Goal: Navigation & Orientation: Find specific page/section

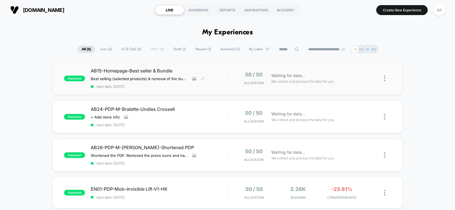
click at [161, 72] on span "AB15-Homepage-Best seller & Bundle" at bounding box center [159, 71] width 137 height 6
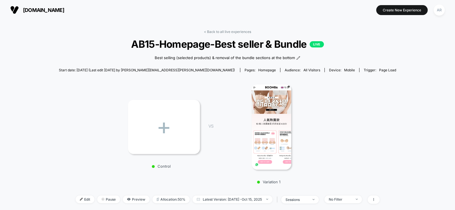
click at [229, 45] on span "AB15-Homepage-Best seller & Bundle LIVE" at bounding box center [228, 44] width 304 height 12
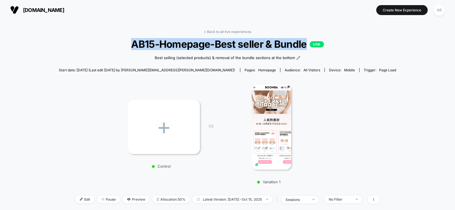
click at [229, 45] on span "AB15-Homepage-Best seller & Bundle LIVE" at bounding box center [228, 44] width 304 height 12
copy span "AB15-Homepage-Best seller & Bundle"
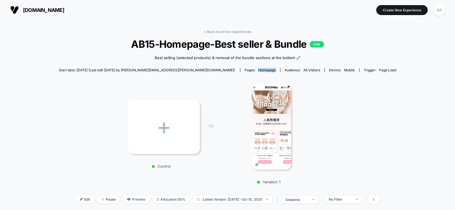
drag, startPoint x: 240, startPoint y: 70, endPoint x: 221, endPoint y: 70, distance: 18.8
click at [240, 70] on span "Pages: homepage" at bounding box center [260, 70] width 40 height 4
copy span "homepage"
drag, startPoint x: 132, startPoint y: 70, endPoint x: 115, endPoint y: 71, distance: 17.4
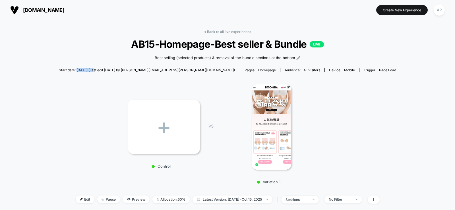
click at [115, 71] on span "Start date: [DATE] (Last edit [DATE] by [PERSON_NAME][EMAIL_ADDRESS][PERSON_NAM…" at bounding box center [147, 70] width 176 height 4
copy span "[DATE]"
click at [209, 31] on link "< Back to all live experiences" at bounding box center [227, 32] width 47 height 4
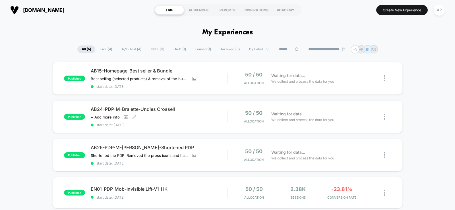
drag, startPoint x: 89, startPoint y: 109, endPoint x: 197, endPoint y: 109, distance: 107.9
click at [196, 109] on div "published AB24-PDP-M-Bralette-Undies Crossell Click to view images Click to edi…" at bounding box center [145, 116] width 163 height 21
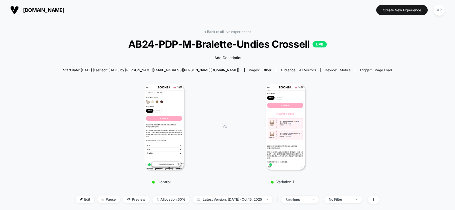
click at [292, 45] on span "AB24-PDP-M-Bralette-Undies Crossell LIVE" at bounding box center [228, 44] width 296 height 12
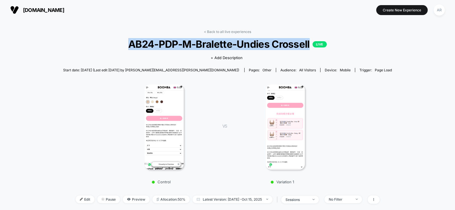
click at [292, 45] on span "AB24-PDP-M-Bralette-Undies Crossell LIVE" at bounding box center [228, 44] width 296 height 12
copy span "AB24-PDP-M-Bralette-Undies Crossell"
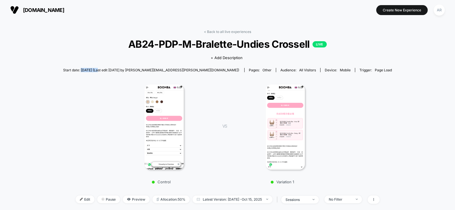
drag, startPoint x: 136, startPoint y: 70, endPoint x: 119, endPoint y: 70, distance: 16.8
click at [119, 70] on span "Start date: [DATE] (Last edit [DATE] by [PERSON_NAME][EMAIL_ADDRESS][PERSON_NAM…" at bounding box center [151, 70] width 176 height 4
copy span "[DATE]"
click at [221, 32] on link "< Back to all live experiences" at bounding box center [227, 32] width 47 height 4
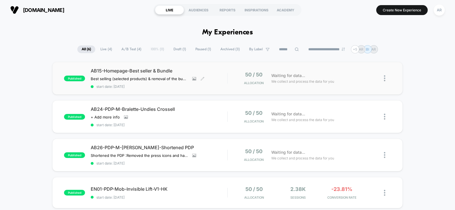
scroll to position [28, 0]
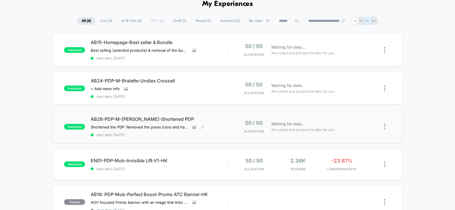
drag, startPoint x: 143, startPoint y: 120, endPoint x: 134, endPoint y: 119, distance: 9.4
click at [134, 119] on span "AB26-PDP-M-[PERSON_NAME]-Shortened PDP" at bounding box center [159, 119] width 137 height 6
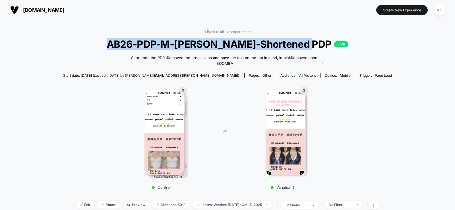
drag, startPoint x: 315, startPoint y: 44, endPoint x: 124, endPoint y: 46, distance: 191.0
click at [124, 46] on span "AB26-PDP-M-[PERSON_NAME]-Shortened PDP LIVE" at bounding box center [228, 44] width 296 height 12
copy span "AB26-PDP-M-[PERSON_NAME]-Shortened PDP"
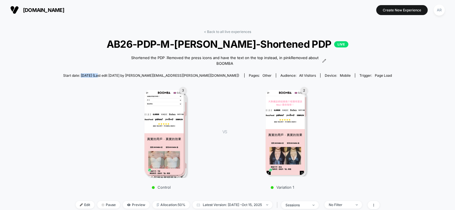
drag, startPoint x: 135, startPoint y: 76, endPoint x: 119, endPoint y: 76, distance: 16.2
click at [119, 76] on span "Start date: [DATE] (Last edit [DATE] by [PERSON_NAME][EMAIL_ADDRESS][PERSON_NAM…" at bounding box center [151, 75] width 176 height 4
copy span "[DATE]"
click at [207, 31] on link "< Back to all live experiences" at bounding box center [227, 32] width 47 height 4
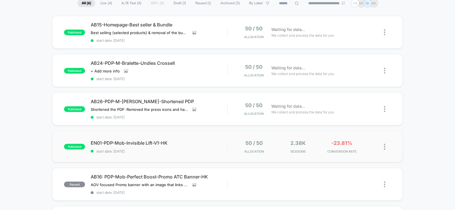
scroll to position [57, 0]
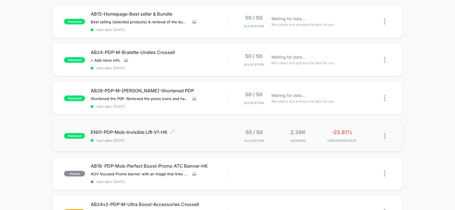
click at [132, 132] on span "EN01-PDP-Mob-Invisible Lift-V1-HK Click to edit experience details" at bounding box center [159, 132] width 137 height 6
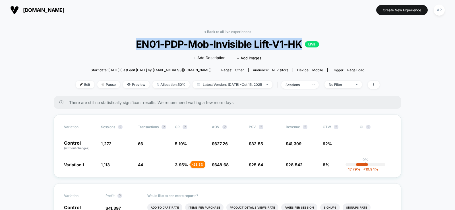
drag, startPoint x: 301, startPoint y: 44, endPoint x: 137, endPoint y: 46, distance: 163.7
click at [137, 46] on span "EN01-PDP-Mob-Invisible Lift-V1-HK LIVE" at bounding box center [228, 44] width 274 height 12
copy span "EN01-PDP-Mob-Invisible Lift-V1-HK"
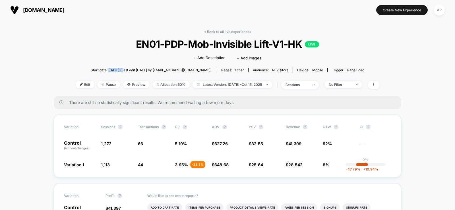
drag, startPoint x: 129, startPoint y: 68, endPoint x: 113, endPoint y: 69, distance: 16.3
click at [113, 69] on span "Start date: [DATE] (Last edit [DATE] by [EMAIL_ADDRESS][DOMAIN_NAME])" at bounding box center [151, 70] width 121 height 4
copy span "[DATE]"
click at [210, 32] on link "< Back to all live experiences" at bounding box center [227, 32] width 47 height 4
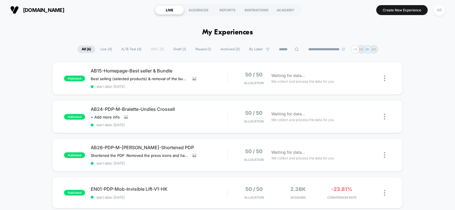
click at [438, 13] on div "AR" at bounding box center [439, 10] width 11 height 11
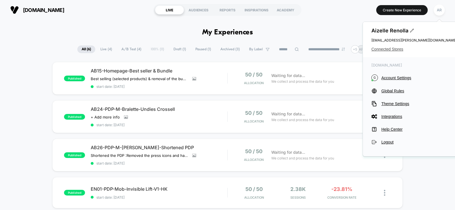
click at [400, 48] on span "Connected Stores" at bounding box center [414, 49] width 85 height 5
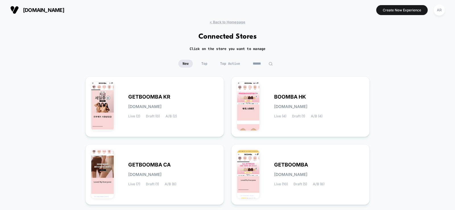
scroll to position [41, 0]
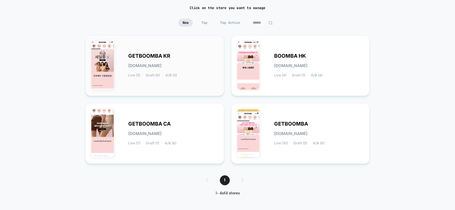
click at [160, 55] on span "GETBOOMBA KR" at bounding box center [149, 56] width 42 height 4
